Goal: Information Seeking & Learning: Learn about a topic

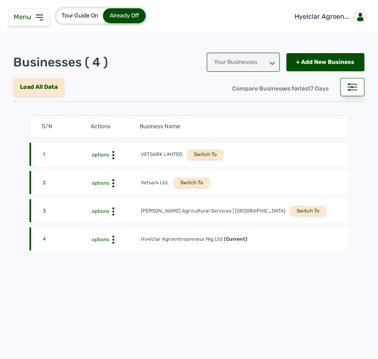
click at [42, 20] on icon at bounding box center [39, 17] width 7 height 5
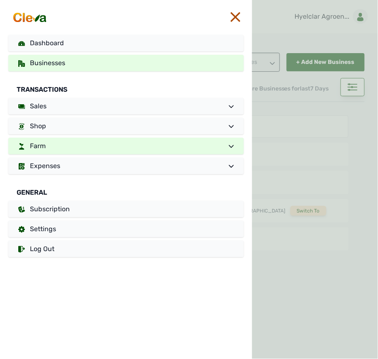
click at [105, 143] on link "Farm" at bounding box center [125, 146] width 235 height 17
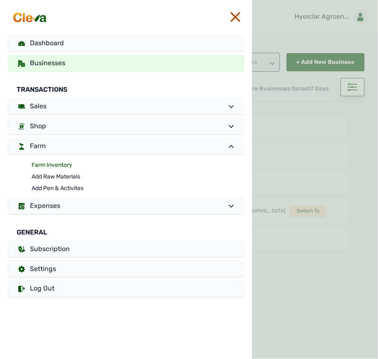
click at [73, 165] on link "Farm Inventory" at bounding box center [138, 165] width 212 height 12
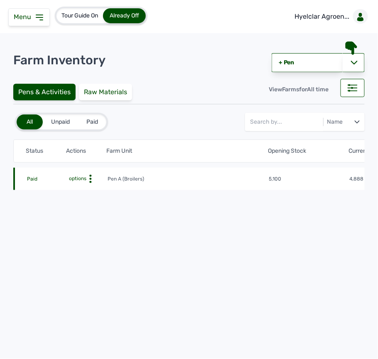
click at [90, 181] on icon at bounding box center [90, 179] width 8 height 8
click at [81, 191] on div "Farm Activities" at bounding box center [76, 192] width 59 height 10
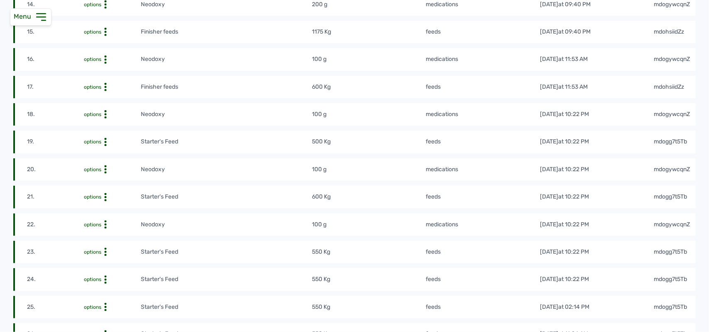
scroll to position [550, 0]
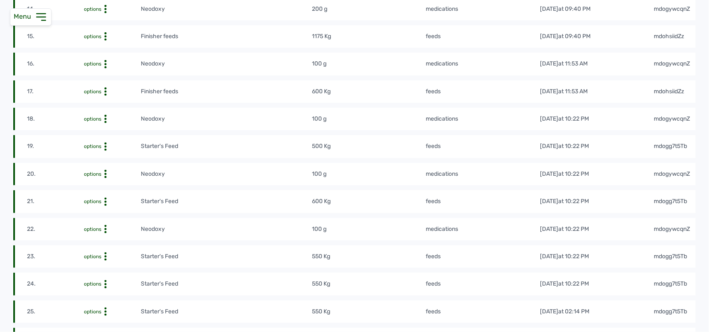
drag, startPoint x: 704, startPoint y: 88, endPoint x: 704, endPoint y: 83, distance: 4.6
click at [377, 83] on div "Tour Guide On Already Off Hyelclar Agroen... Farm Activity - Pen A Export as Ex…" at bounding box center [354, 166] width 709 height 332
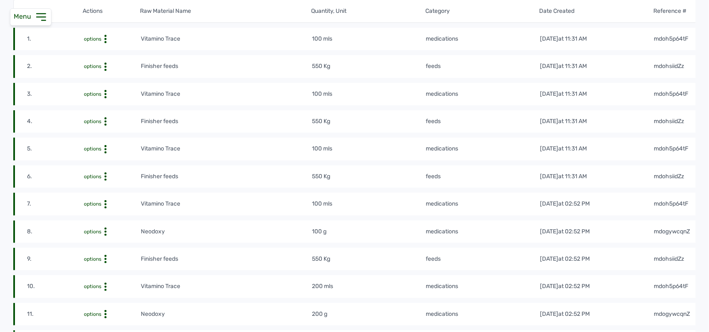
scroll to position [0, 0]
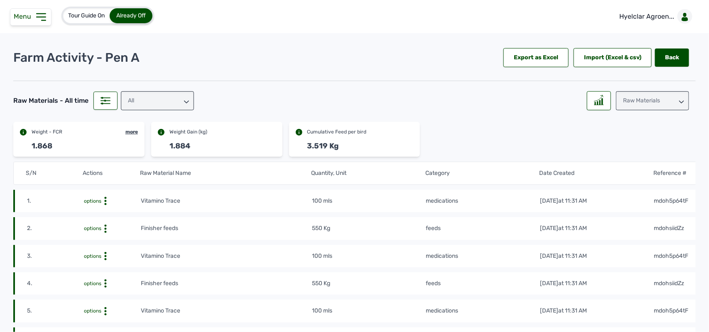
click at [377, 104] on div "Raw Materials" at bounding box center [652, 100] width 73 height 19
click at [377, 150] on div "Losses" at bounding box center [652, 152] width 73 height 15
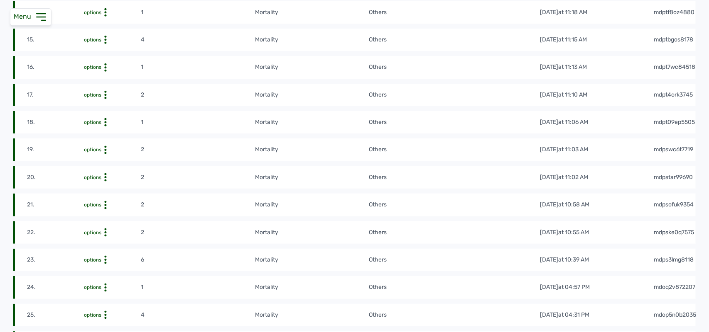
scroll to position [540, 0]
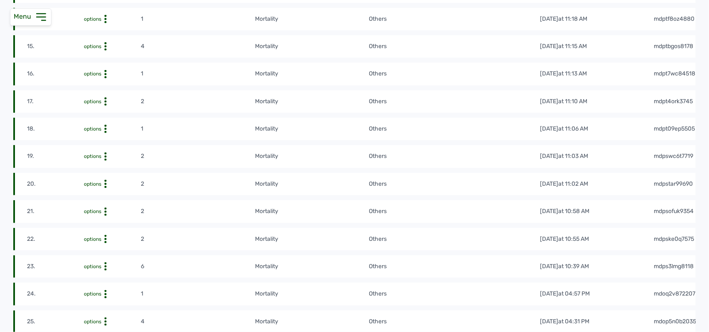
click at [323, 228] on tr "21. options 2 mortality Others [DATE] 10:58 AM mdpsofuk9354" at bounding box center [367, 239] width 709 height 22
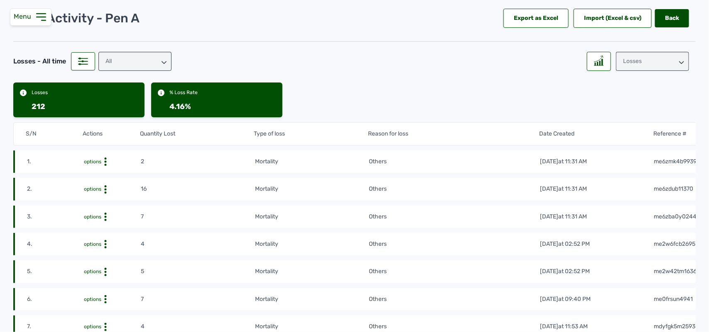
scroll to position [0, 0]
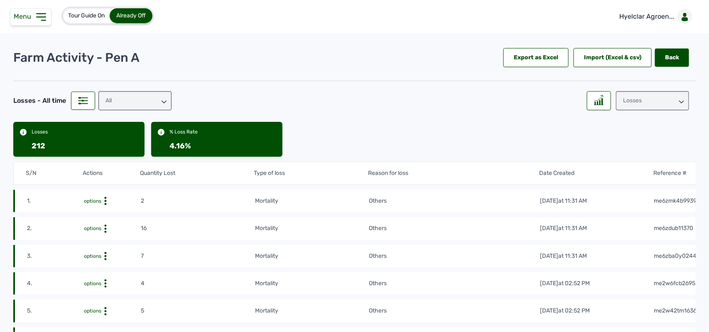
click at [377, 97] on div "Losses" at bounding box center [652, 100] width 73 height 19
click at [377, 145] on div "Weight" at bounding box center [652, 152] width 73 height 15
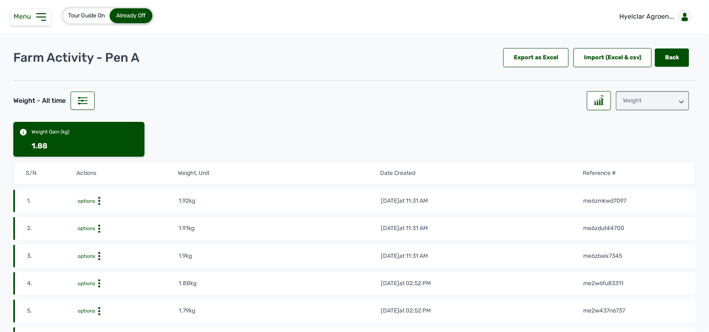
click at [377, 143] on div "Weight Gain (kg) 1.88" at bounding box center [354, 139] width 682 height 35
click at [377, 96] on div "Weight" at bounding box center [652, 100] width 73 height 19
click at [377, 130] on div "Raw Materials" at bounding box center [652, 137] width 73 height 15
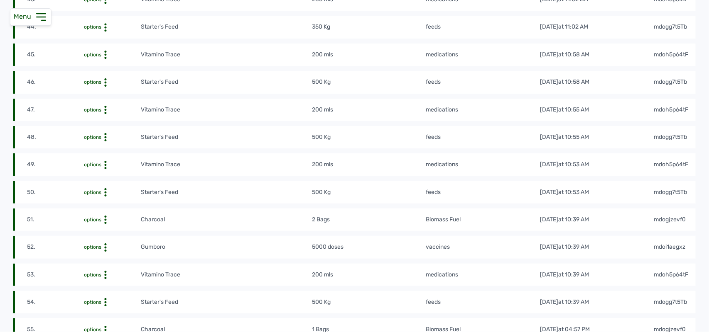
scroll to position [1337, 0]
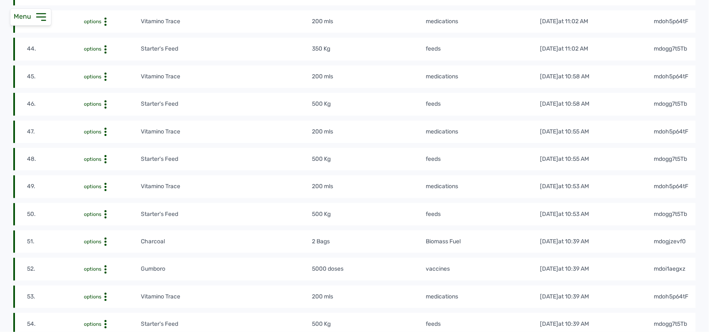
click at [377, 48] on td "feeds" at bounding box center [482, 48] width 114 height 9
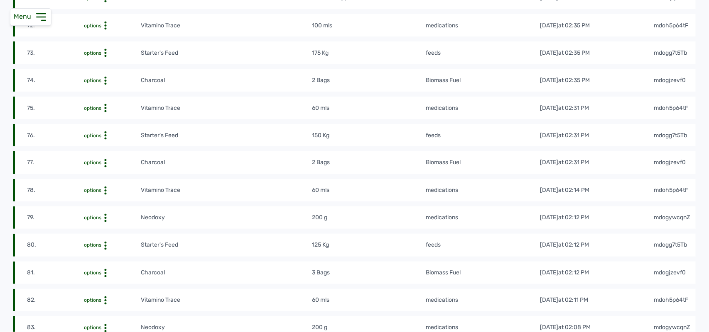
click at [377, 131] on td "150 Kg" at bounding box center [368, 135] width 114 height 9
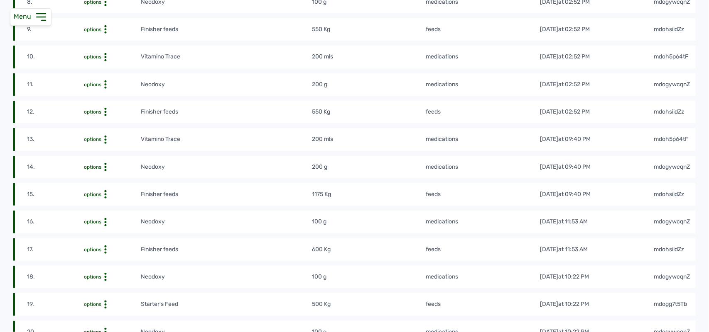
drag, startPoint x: 704, startPoint y: 61, endPoint x: 703, endPoint y: 56, distance: 4.3
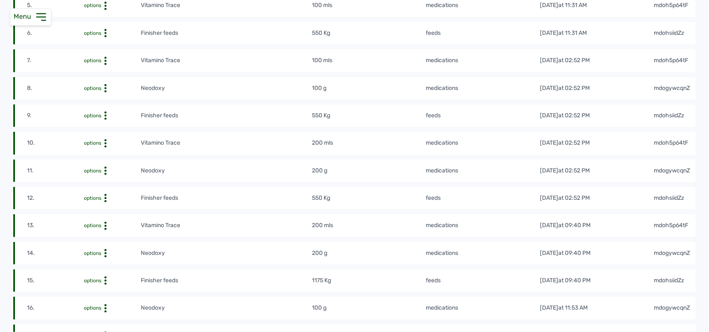
scroll to position [292, 0]
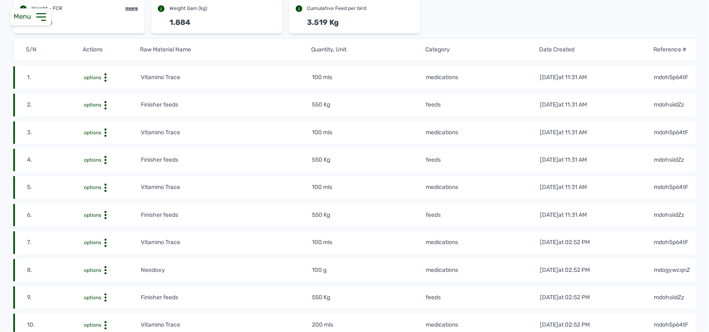
scroll to position [0, 0]
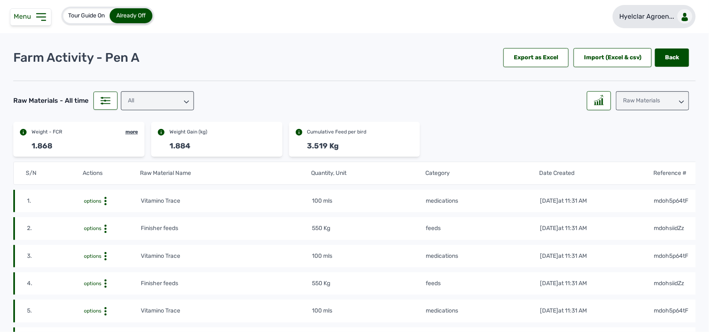
click at [377, 17] on p "Hyelclar Agroen..." at bounding box center [646, 17] width 55 height 10
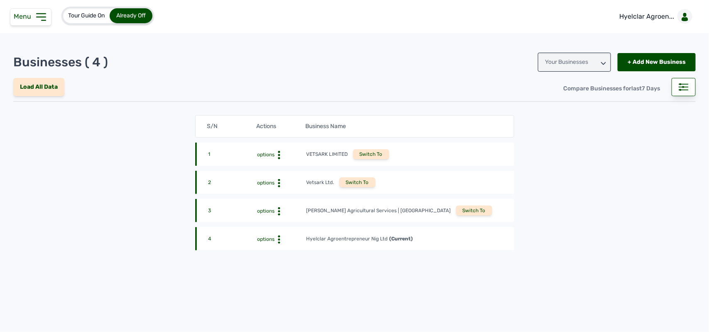
click at [377, 211] on div "Switch To" at bounding box center [474, 211] width 36 height 10
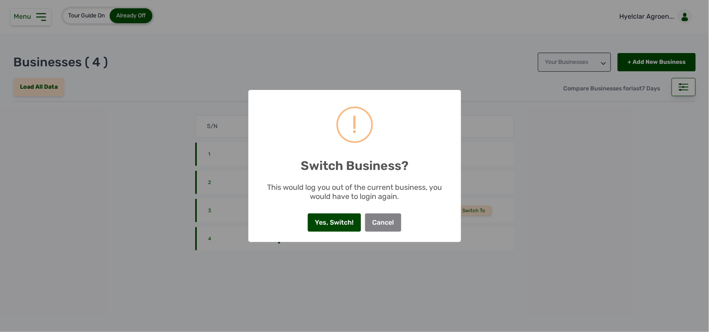
click at [347, 227] on button "Yes, Switch!" at bounding box center [334, 223] width 53 height 18
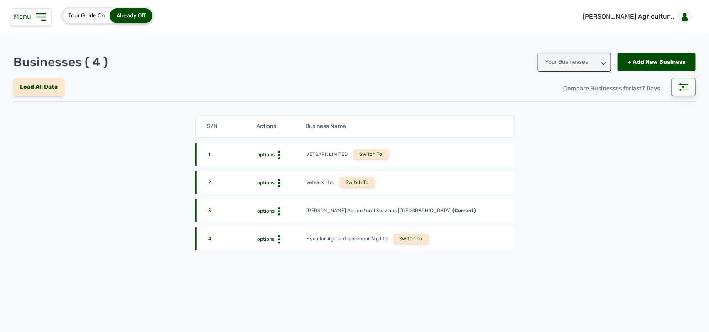
click at [34, 23] on icon at bounding box center [40, 16] width 13 height 13
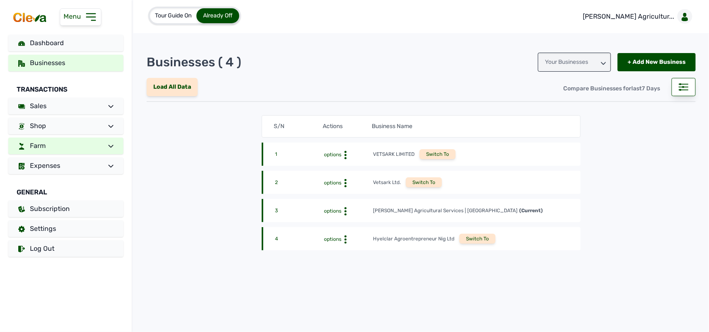
click at [77, 145] on link "Farm" at bounding box center [65, 146] width 115 height 17
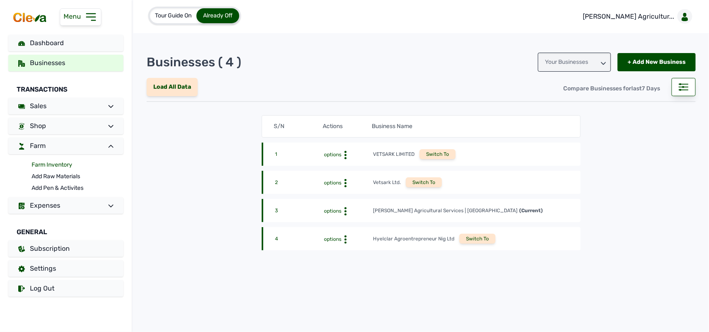
click at [75, 164] on link "Farm Inventory" at bounding box center [78, 165] width 92 height 12
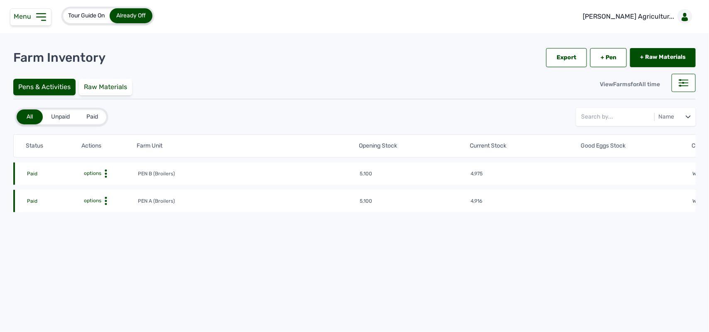
click at [104, 178] on icon at bounding box center [106, 174] width 8 height 8
click at [115, 213] on div "Farm Activities" at bounding box center [107, 214] width 59 height 10
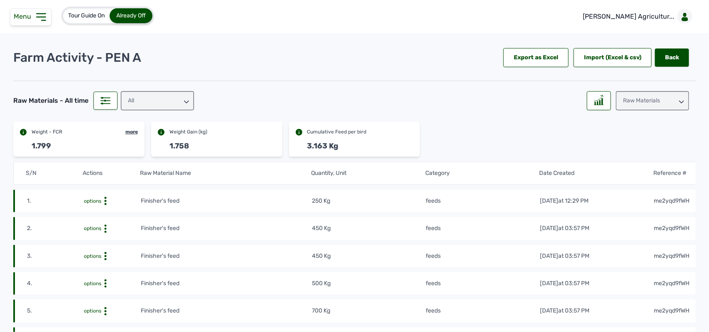
click at [657, 95] on div "Raw Materials" at bounding box center [652, 100] width 73 height 19
click at [644, 151] on div "Losses" at bounding box center [652, 152] width 73 height 15
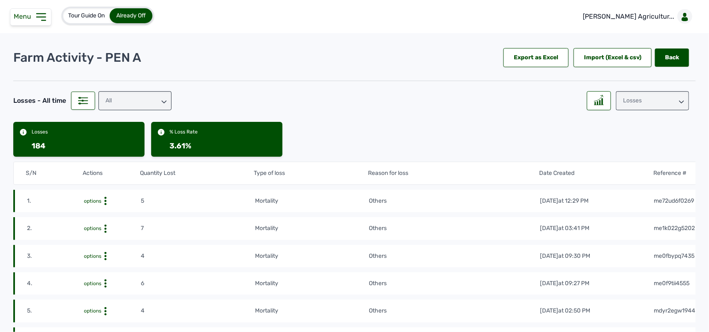
click at [642, 95] on div "Losses" at bounding box center [652, 100] width 73 height 19
click at [633, 145] on div "Weight" at bounding box center [652, 152] width 73 height 15
